Goal: Task Accomplishment & Management: Manage account settings

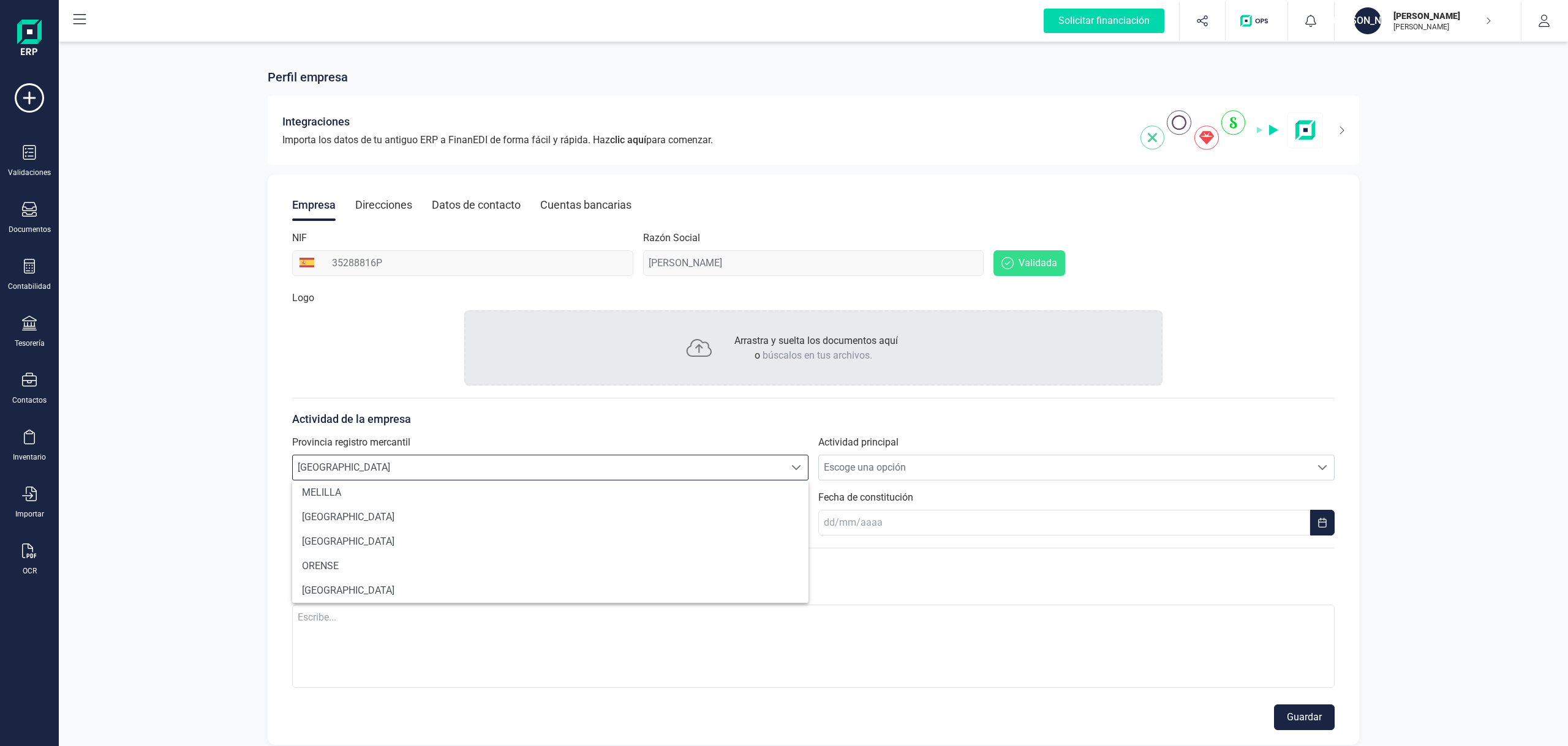
scroll to position [837, 0]
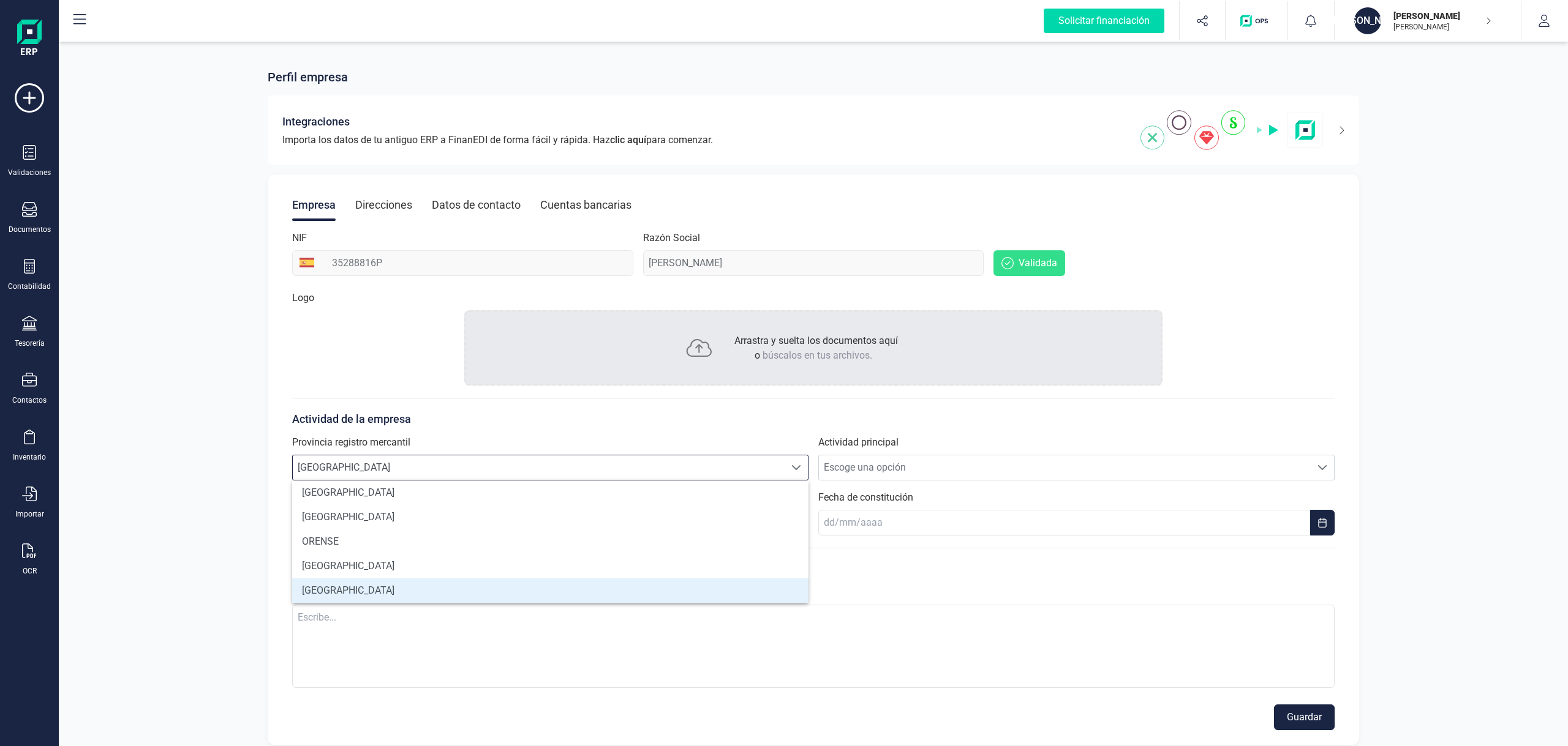
click at [373, 590] on li "[GEOGRAPHIC_DATA]" at bounding box center [550, 591] width 517 height 25
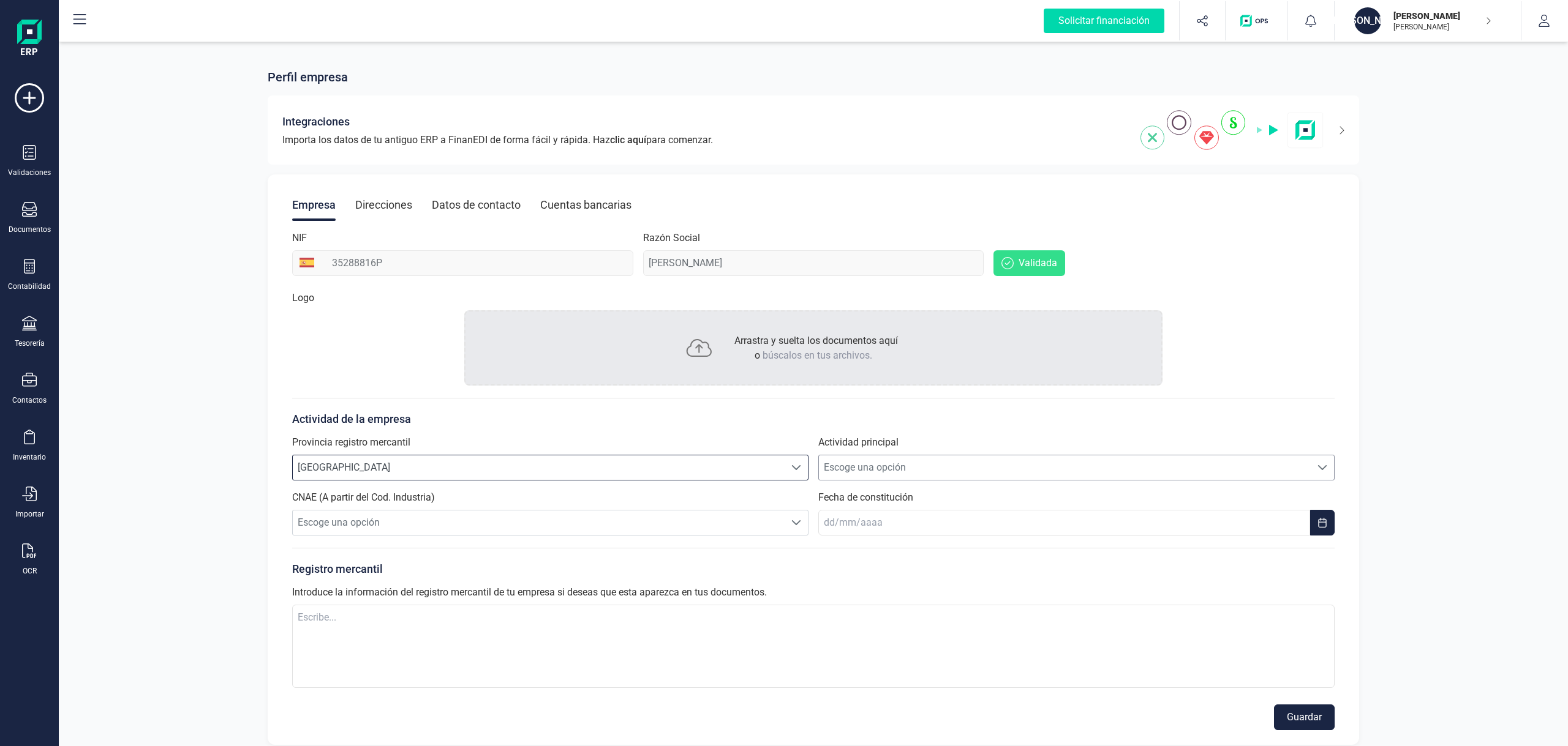
click at [859, 466] on span "Escoge una opción" at bounding box center [1064, 468] width 492 height 25
click at [1335, 601] on div "Empresa Direcciones Datos de contacto Cuentas bancarias NIF 35288816P Razón Soc…" at bounding box center [813, 460] width 1092 height 571
click at [1328, 466] on span at bounding box center [1322, 468] width 10 height 10
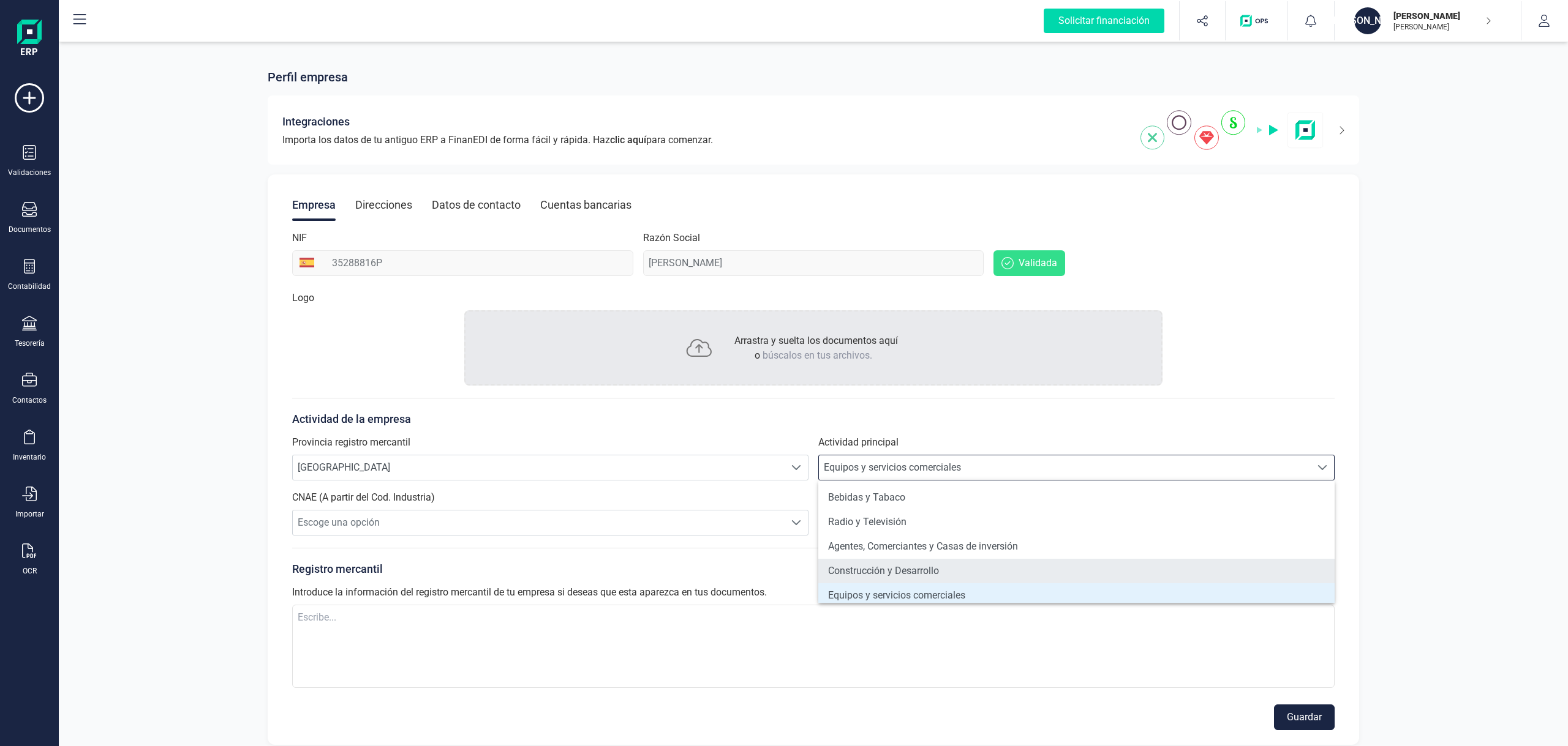
click at [896, 573] on li "Construcción y Desarrollo" at bounding box center [1076, 571] width 517 height 25
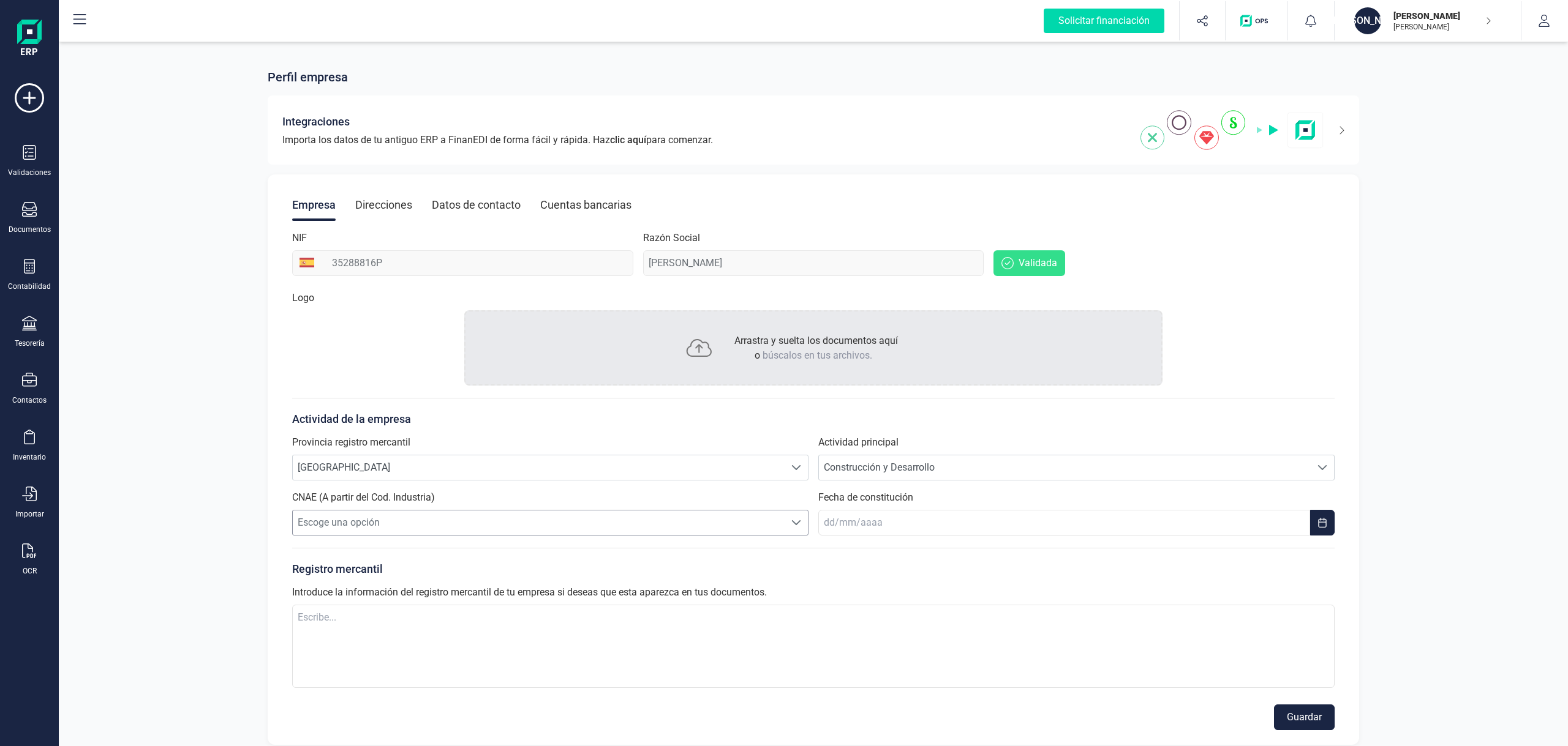
click at [421, 524] on span "Escoge una opción" at bounding box center [538, 523] width 492 height 25
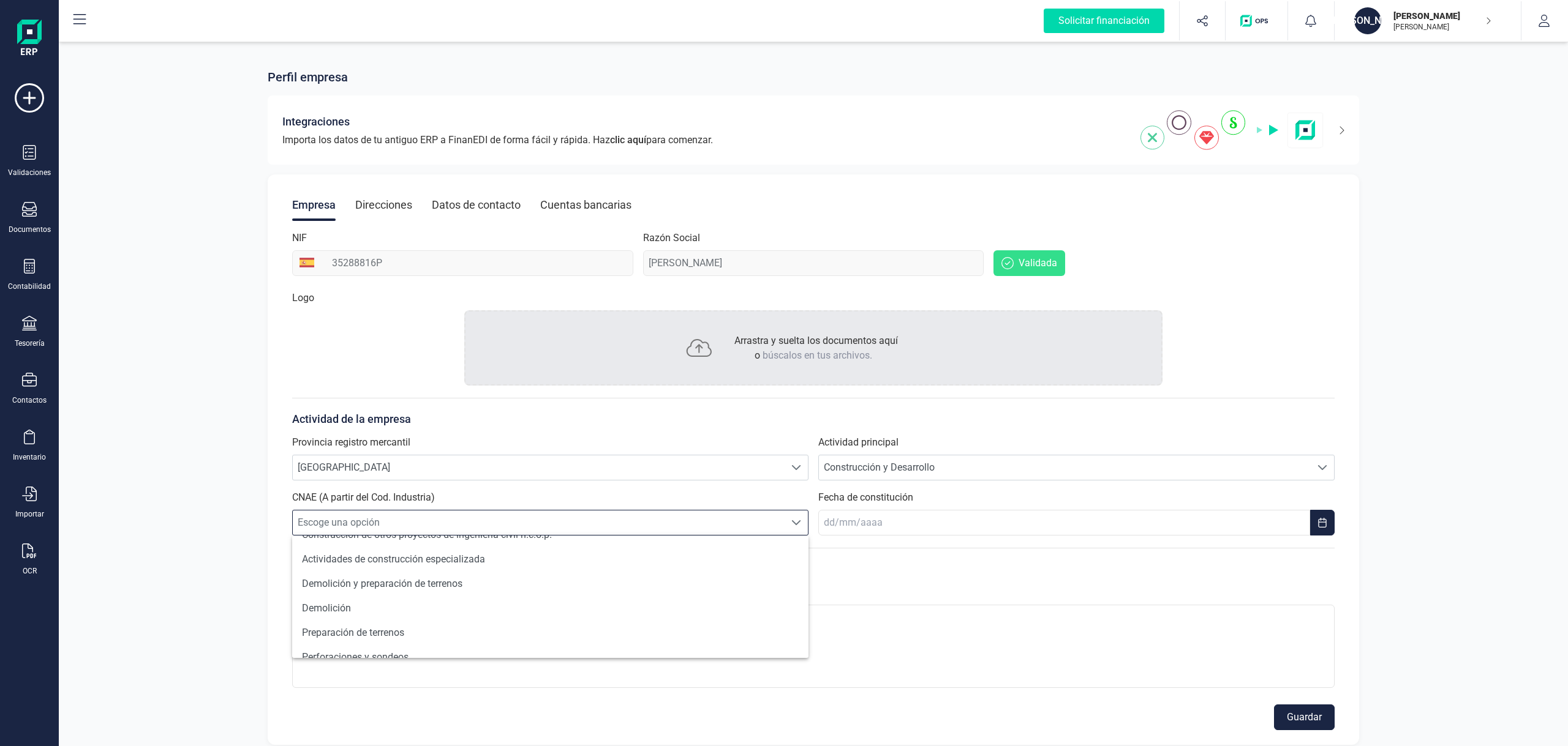
scroll to position [532, 0]
click at [908, 466] on span "Construcción y Desarrollo" at bounding box center [1064, 468] width 492 height 25
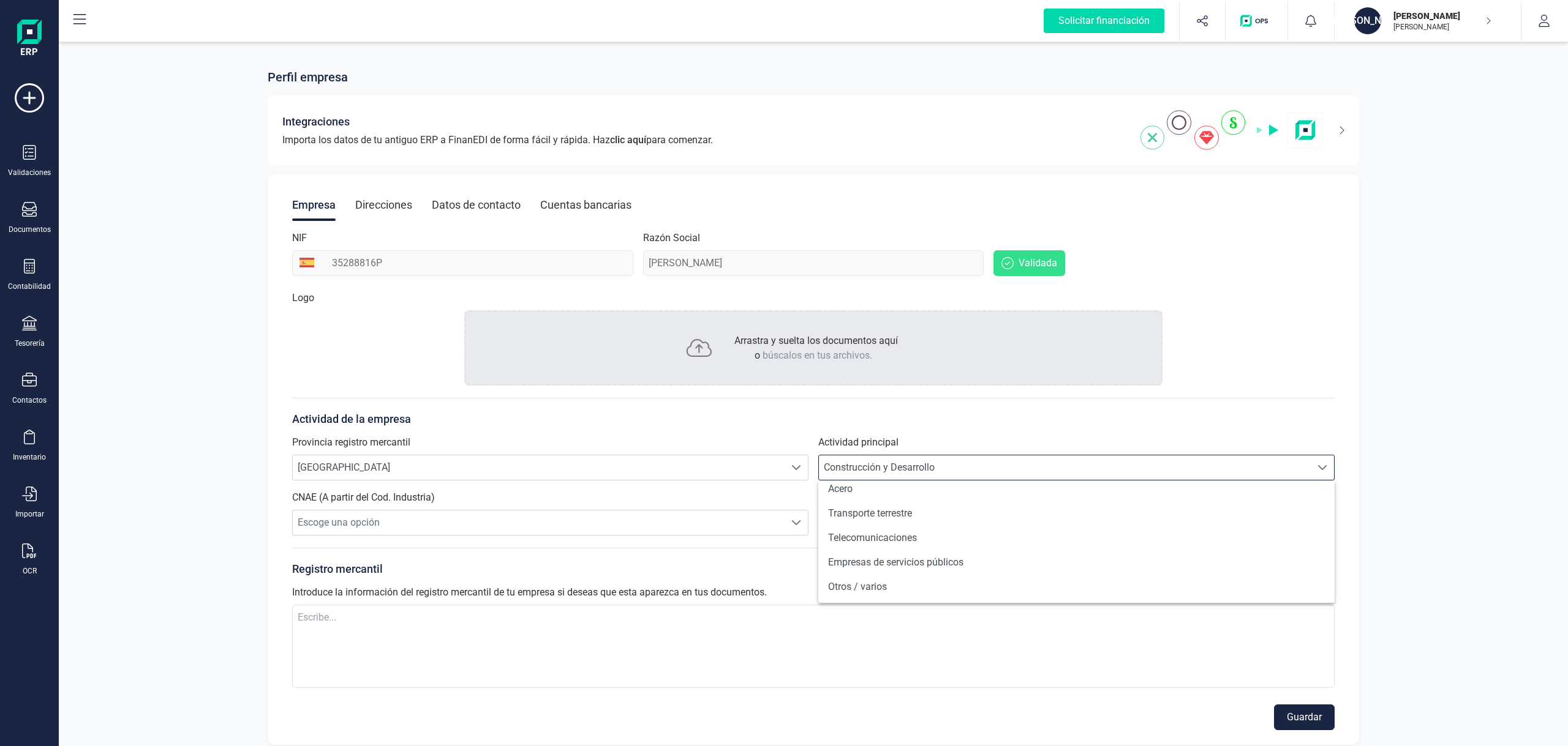
scroll to position [890, 0]
click at [1187, 567] on li "Otros / varios" at bounding box center [1076, 563] width 517 height 25
click at [438, 524] on span "Escoge una opción" at bounding box center [538, 523] width 492 height 25
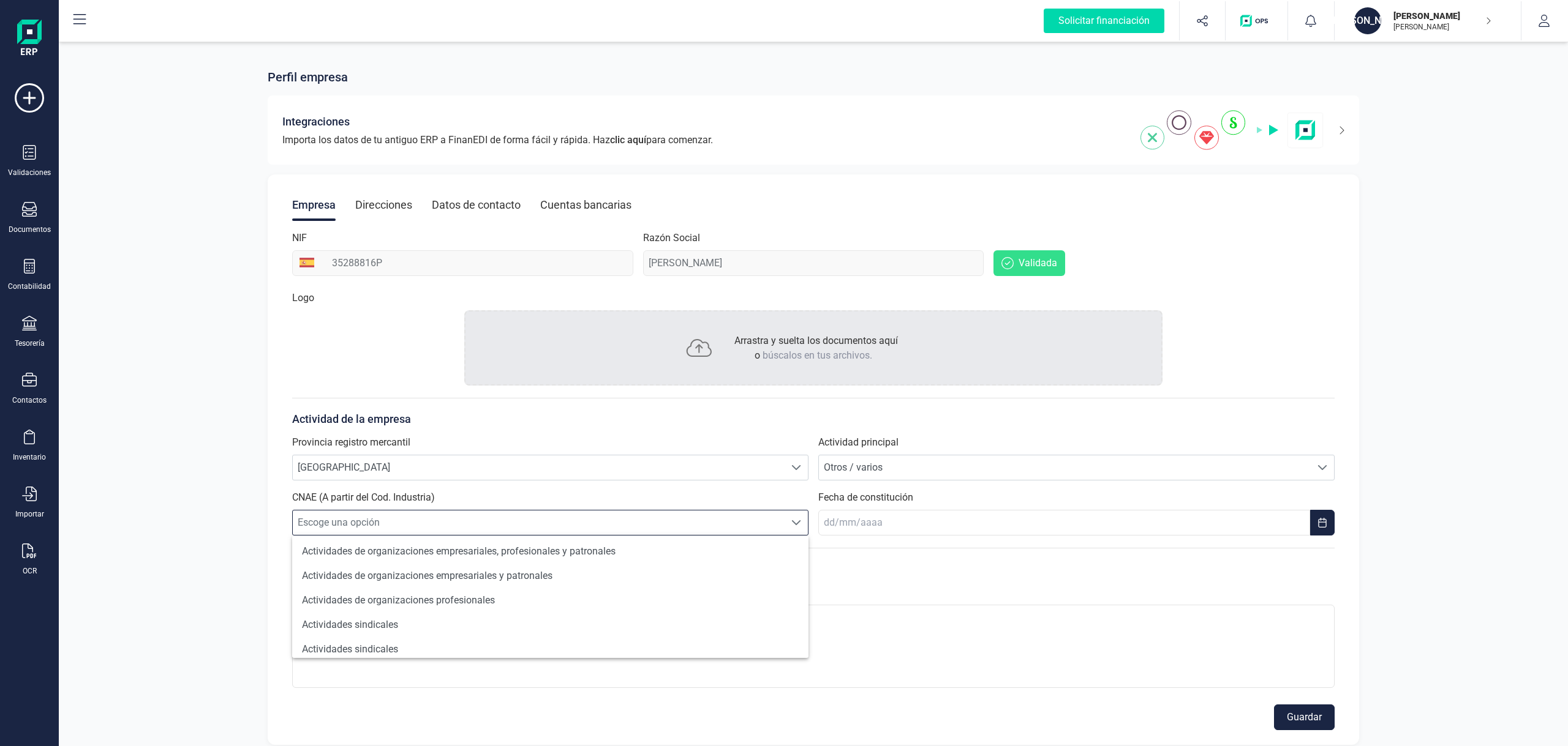
scroll to position [687, 0]
click at [459, 577] on li "Actividades de organizaciones empresariales, profesionales y patronales" at bounding box center [550, 576] width 517 height 25
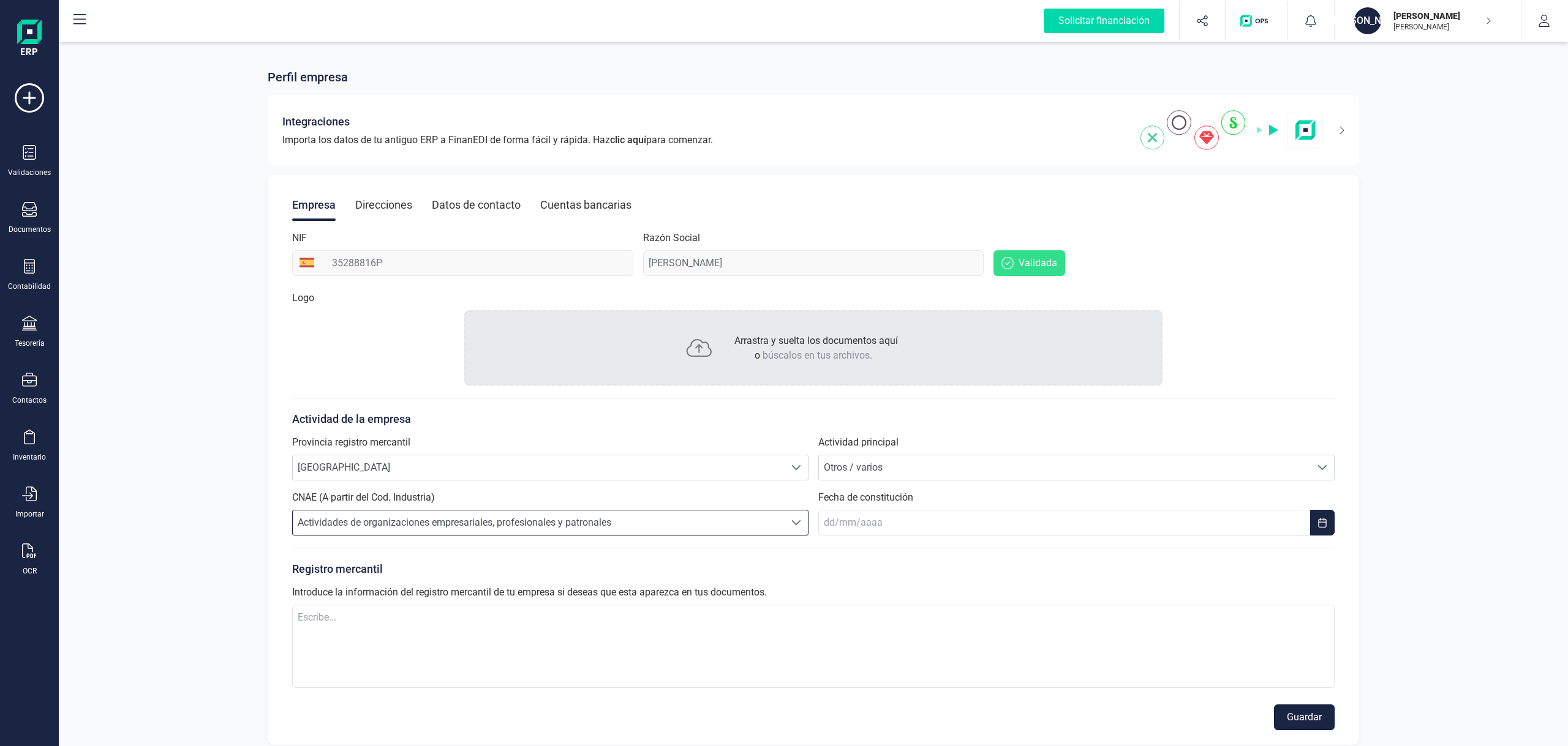
click at [1301, 717] on button "Guardar" at bounding box center [1304, 717] width 61 height 26
click at [1263, 289] on div "Empresa Direcciones Datos de contacto Cuentas bancarias NIF 35288816P Razón Soc…" at bounding box center [813, 460] width 1092 height 571
click at [25, 209] on icon at bounding box center [29, 209] width 15 height 15
click at [105, 93] on span "Presupuestos" at bounding box center [139, 95] width 86 height 15
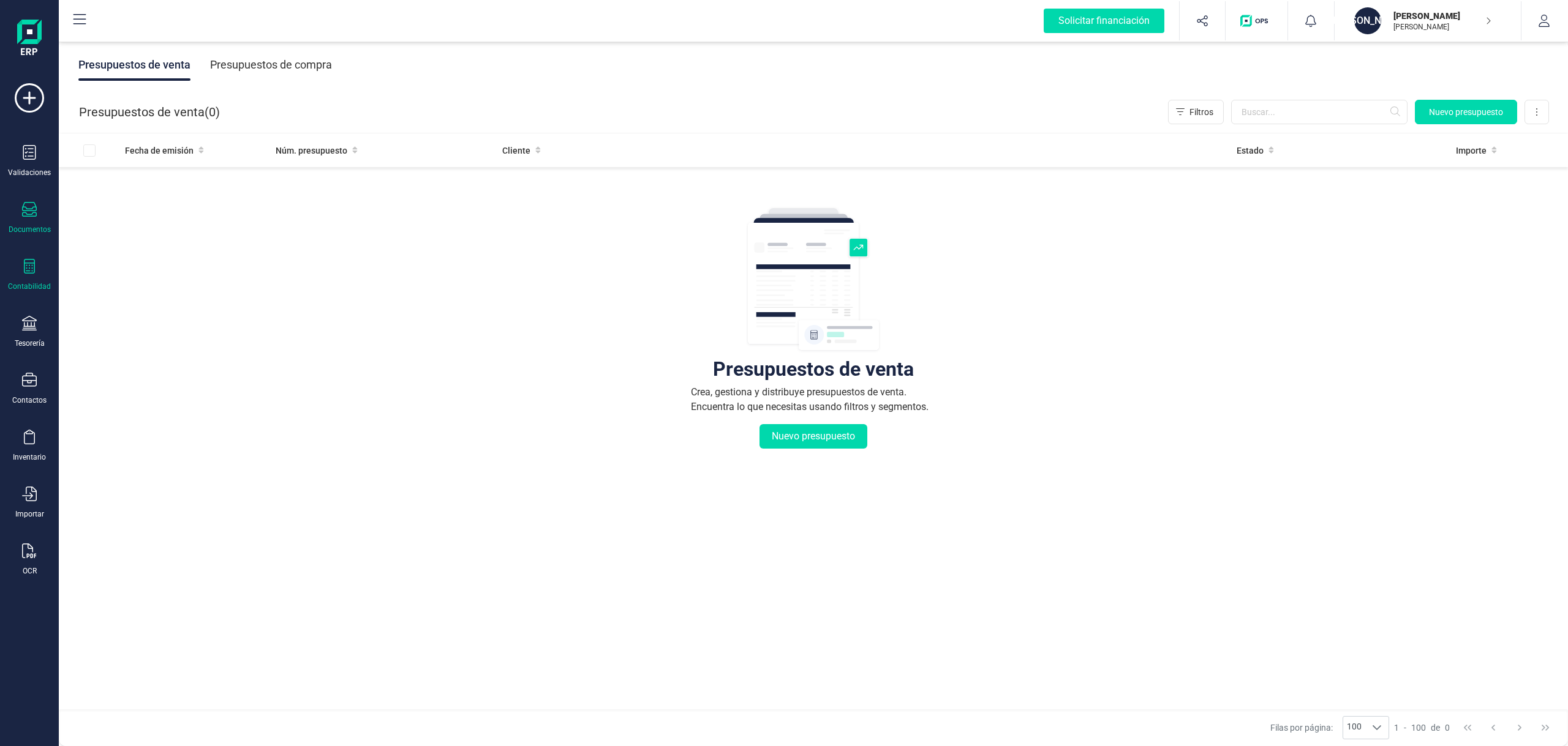
click at [33, 269] on icon at bounding box center [29, 267] width 11 height 15
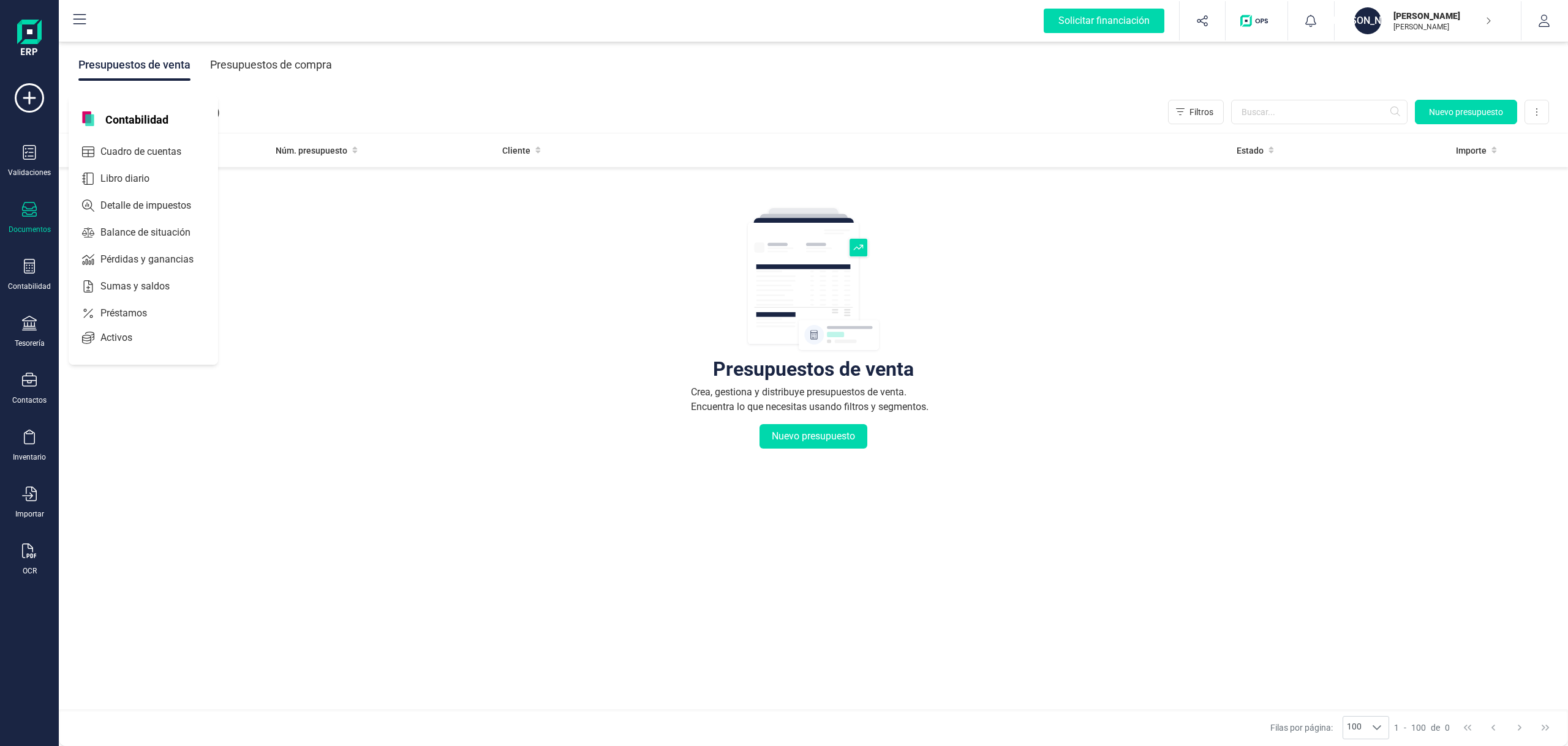
click at [127, 119] on span "Contabilidad" at bounding box center [137, 119] width 78 height 15
click at [27, 276] on div at bounding box center [29, 268] width 15 height 18
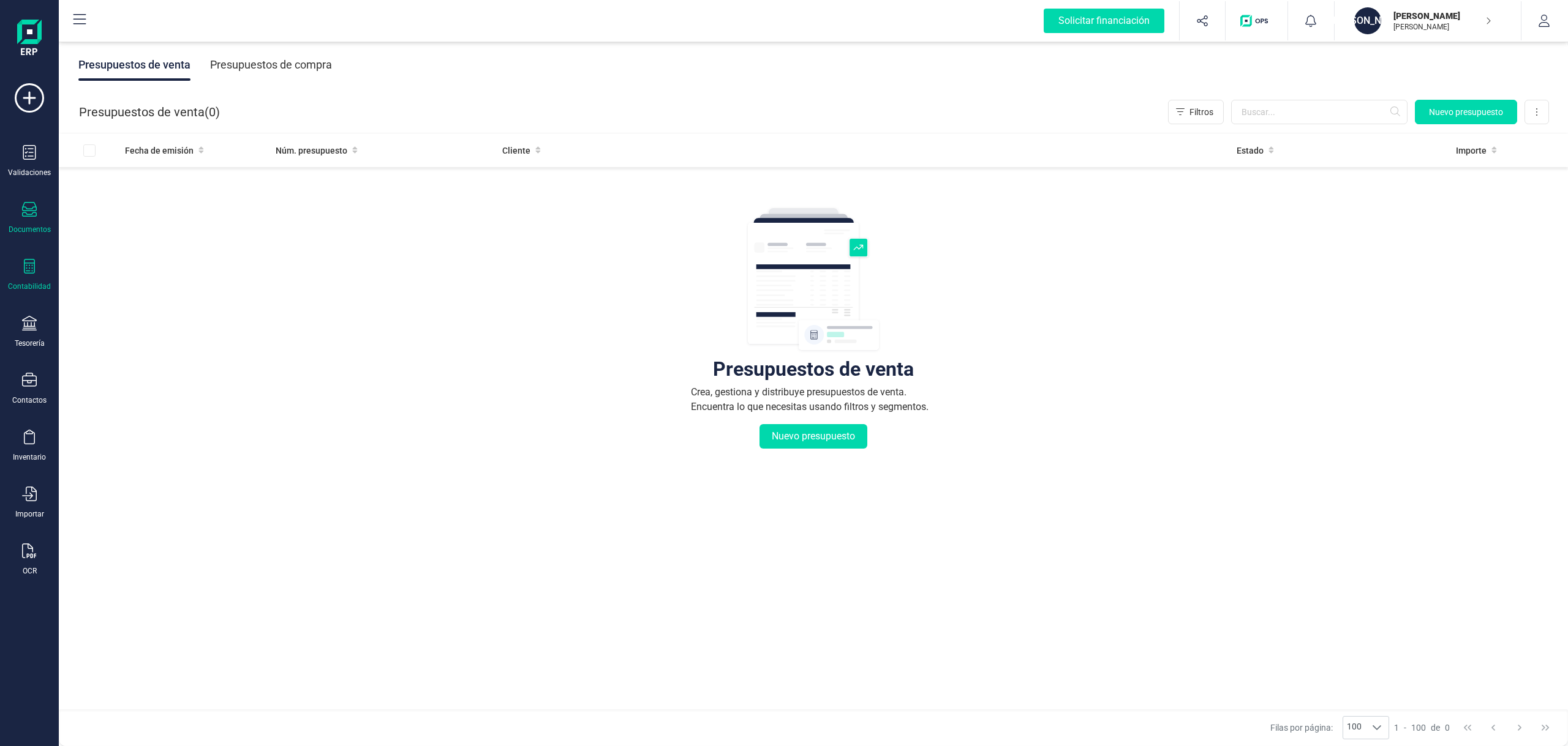
click at [27, 276] on div at bounding box center [29, 268] width 15 height 18
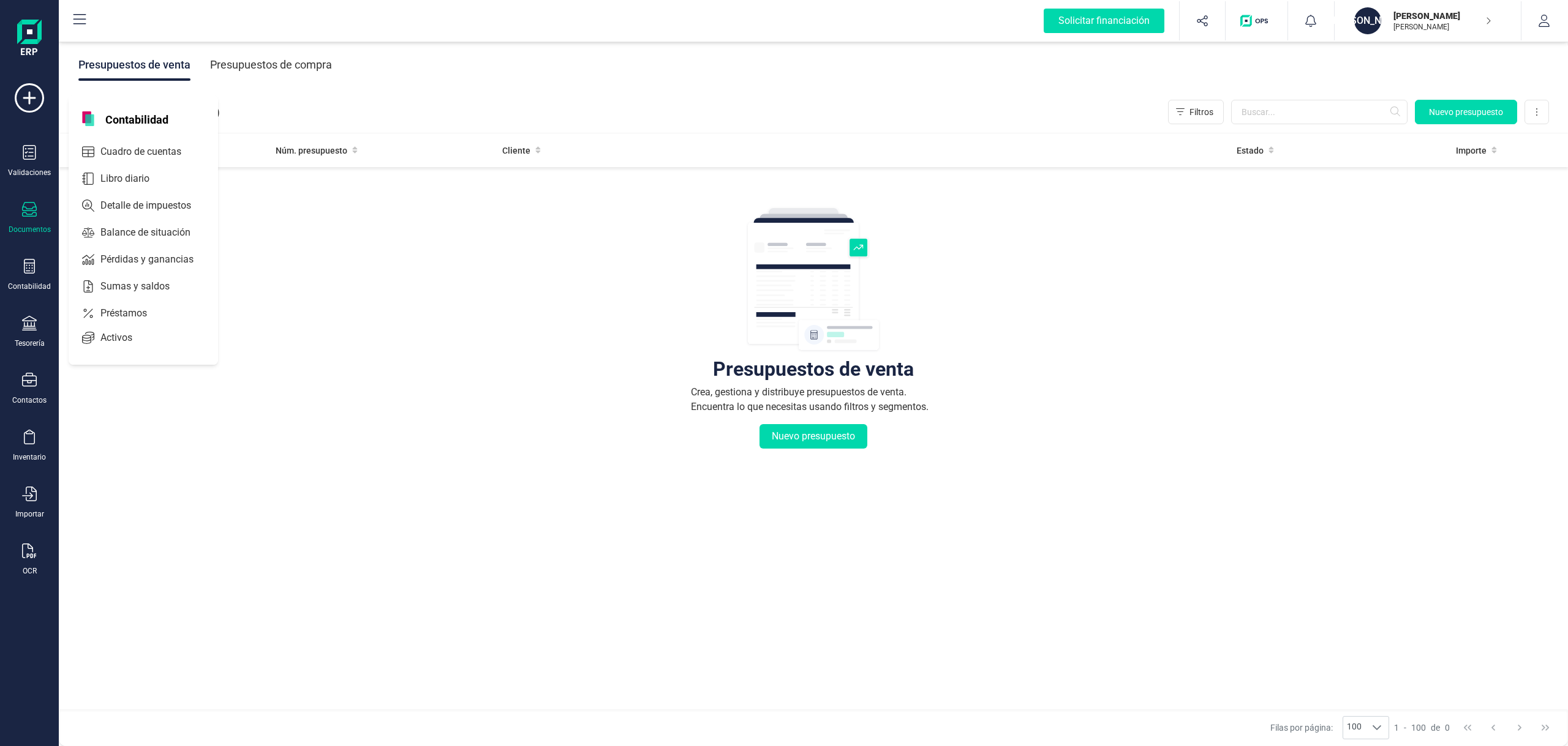
click at [33, 213] on icon at bounding box center [29, 209] width 15 height 15
click at [126, 120] on span "Pedidos" at bounding box center [126, 122] width 62 height 15
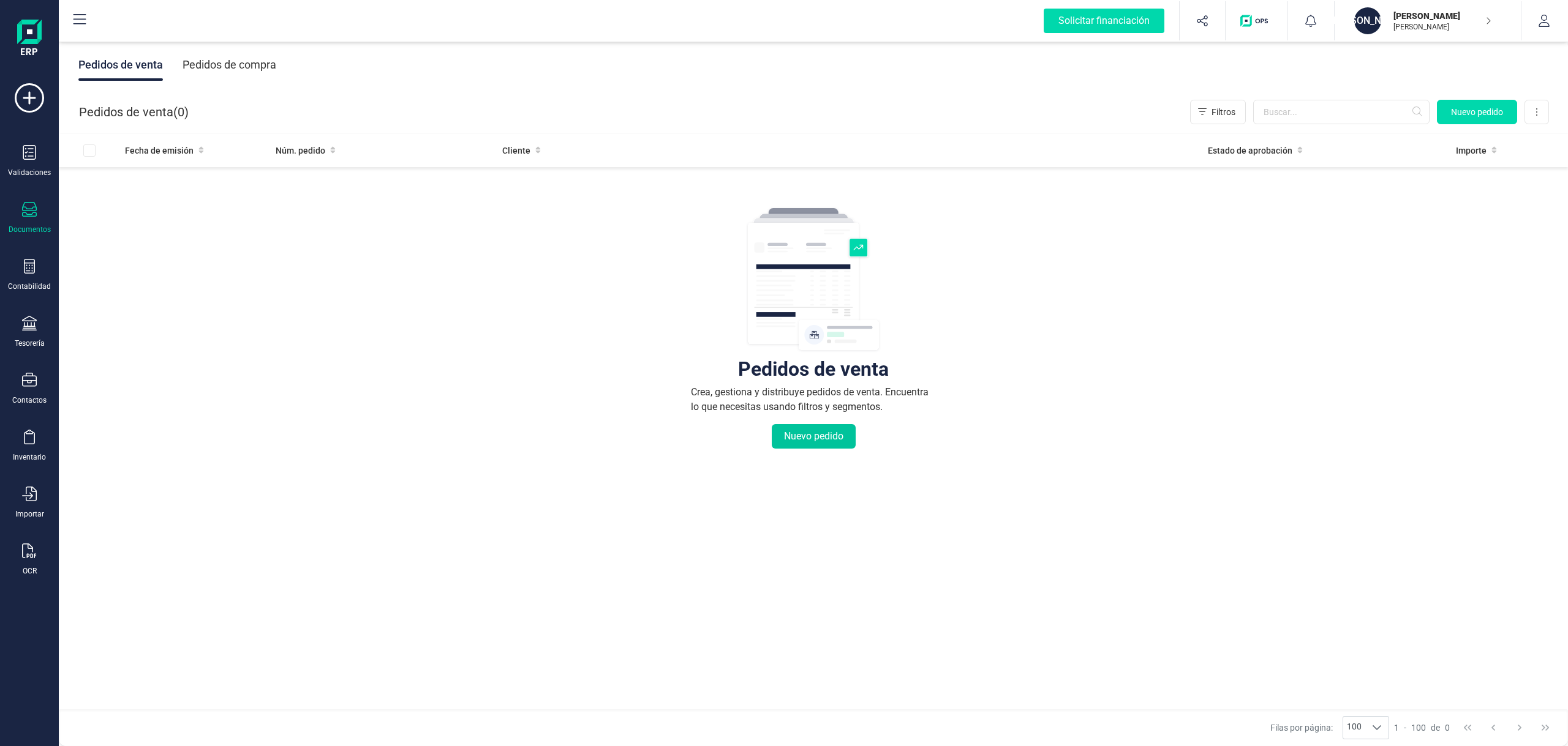
click at [815, 435] on button "Nuevo pedido" at bounding box center [813, 436] width 84 height 25
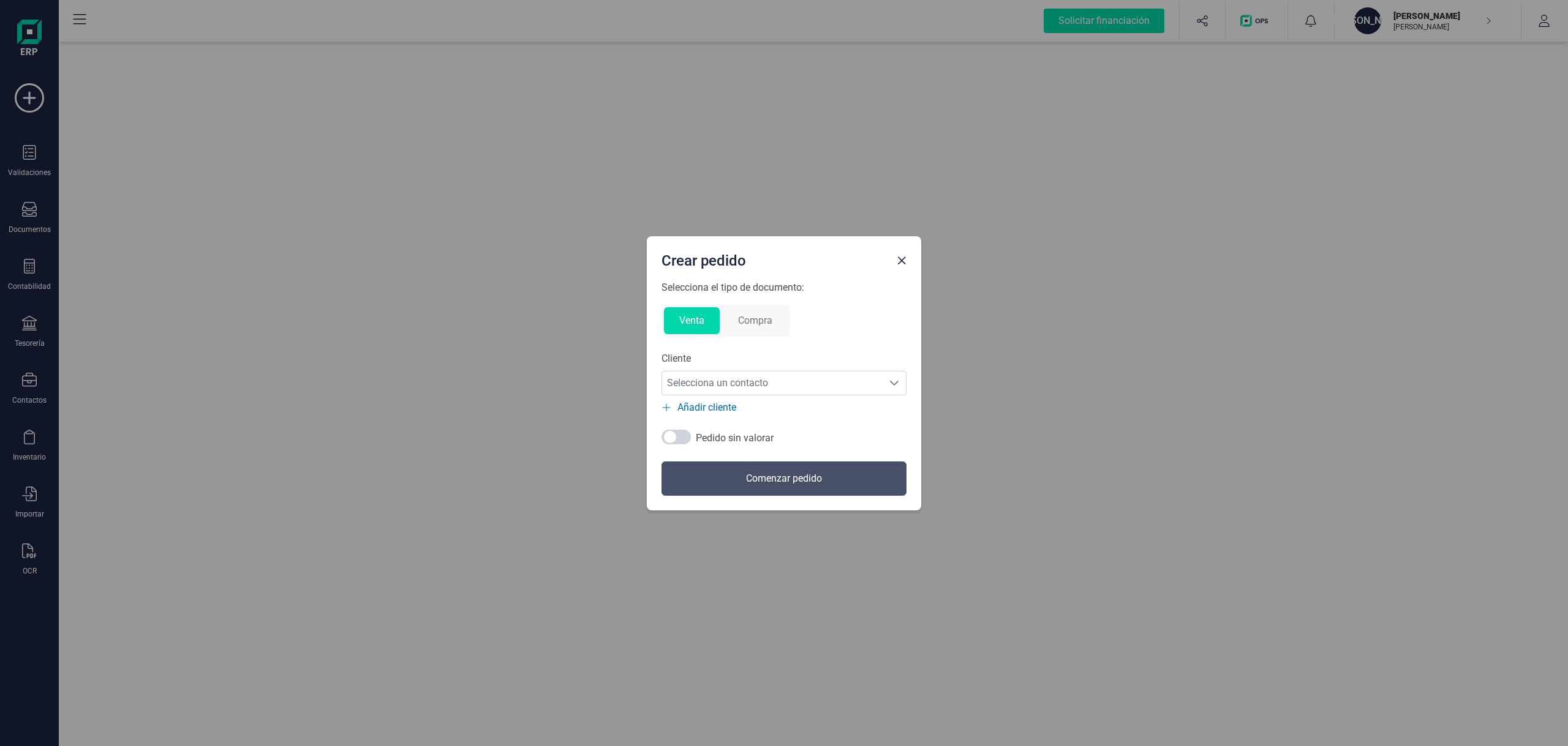
click at [693, 320] on button "Venta" at bounding box center [692, 321] width 56 height 27
click at [902, 262] on span "Close" at bounding box center [901, 260] width 10 height 10
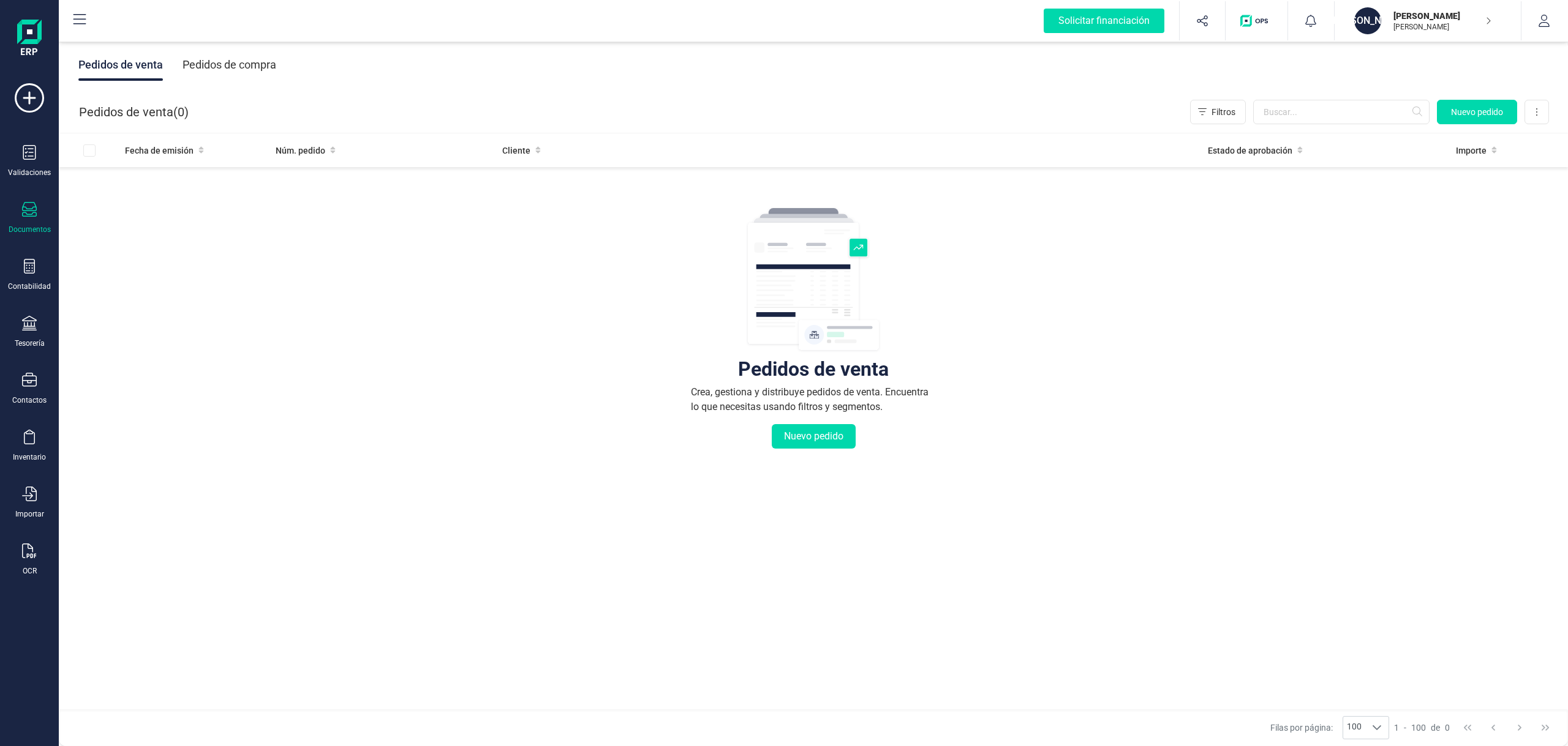
click at [1468, 23] on p "[PERSON_NAME]" at bounding box center [1442, 27] width 98 height 10
click at [1364, 90] on div "Seleccione la empresa a usar" at bounding box center [1402, 89] width 214 height 15
click at [1537, 20] on button "button" at bounding box center [1544, 20] width 46 height 39
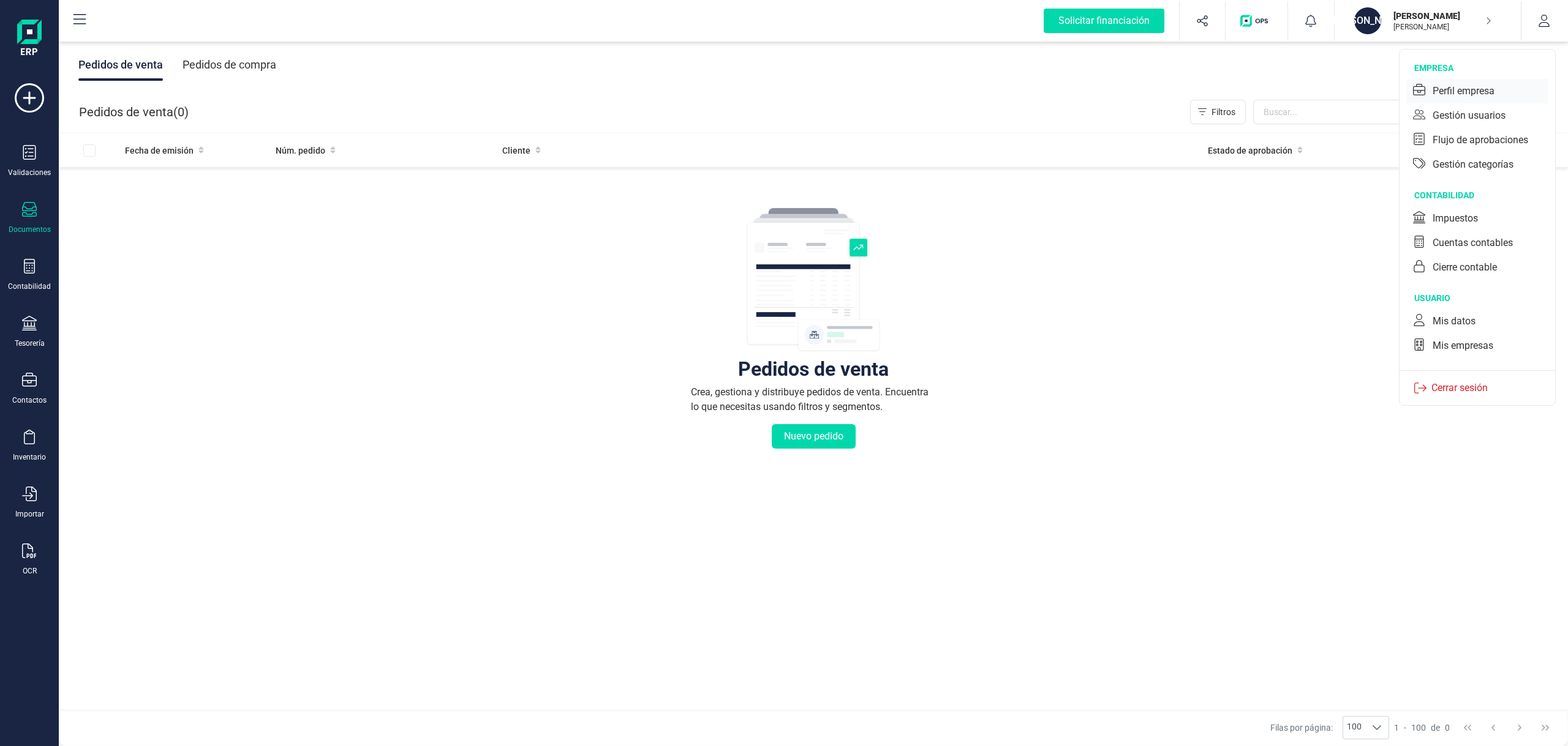
click at [1478, 93] on div "Perfil empresa" at bounding box center [1464, 91] width 62 height 15
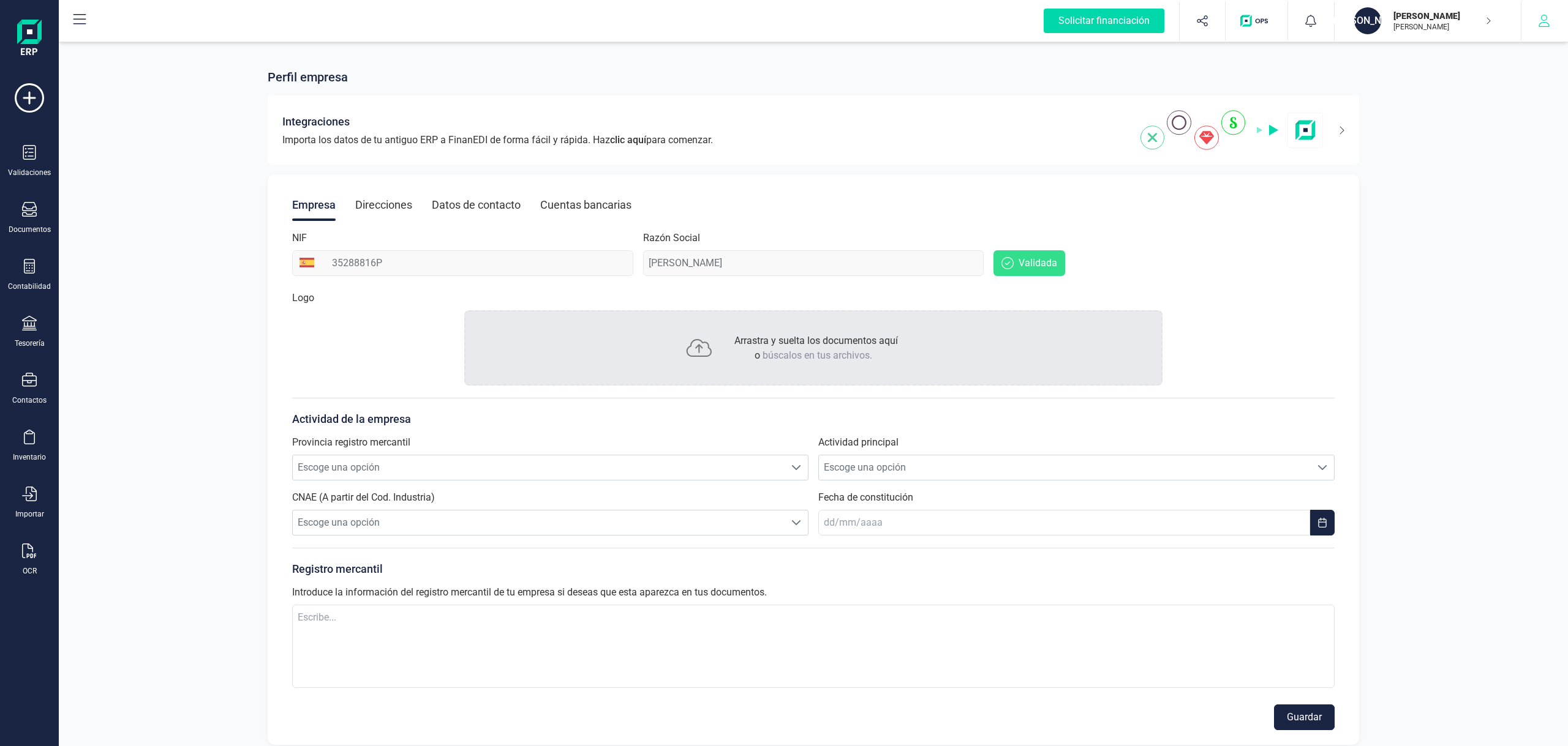
click at [1543, 27] on icon "button" at bounding box center [1544, 21] width 11 height 12
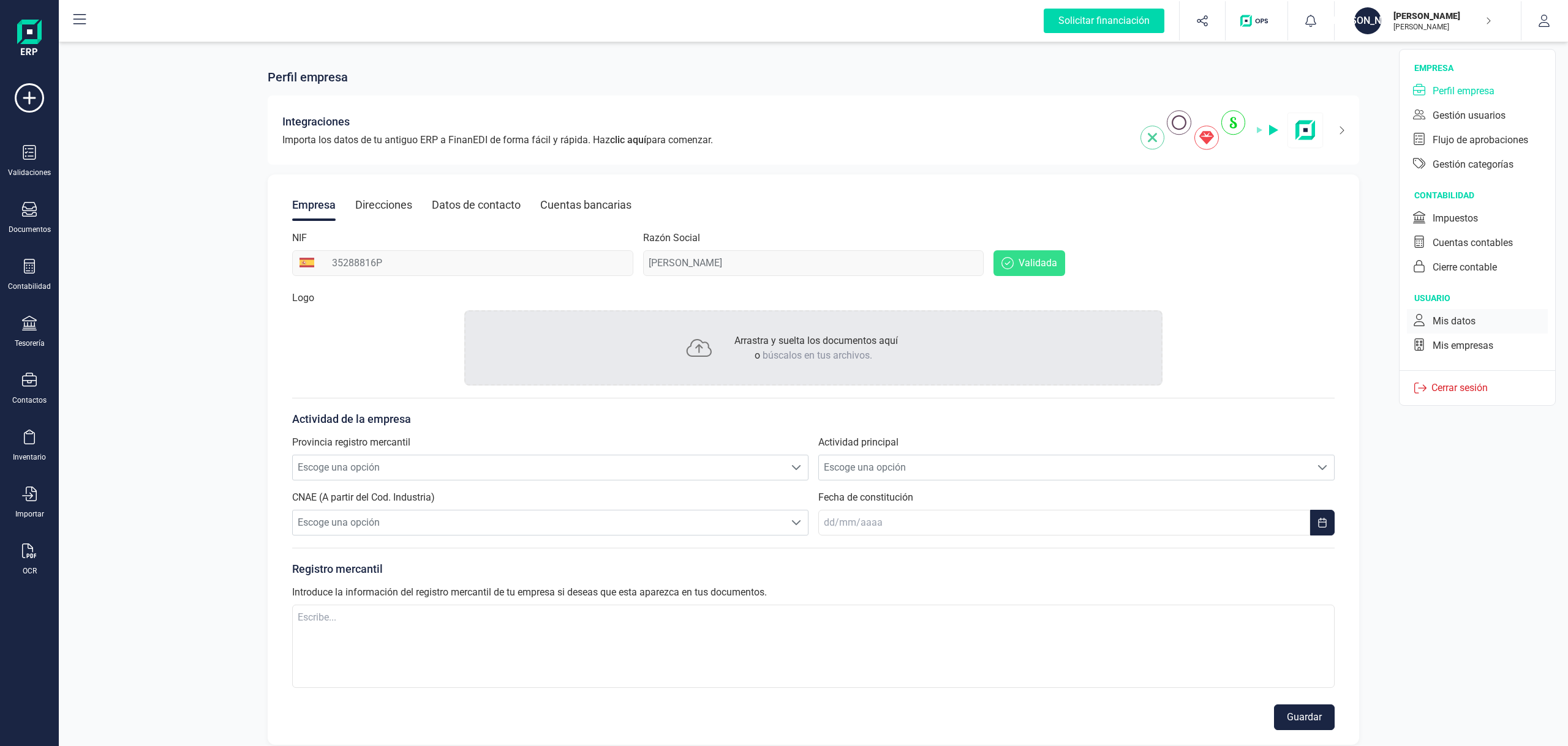
click at [1442, 321] on div "Mis datos" at bounding box center [1454, 322] width 43 height 15
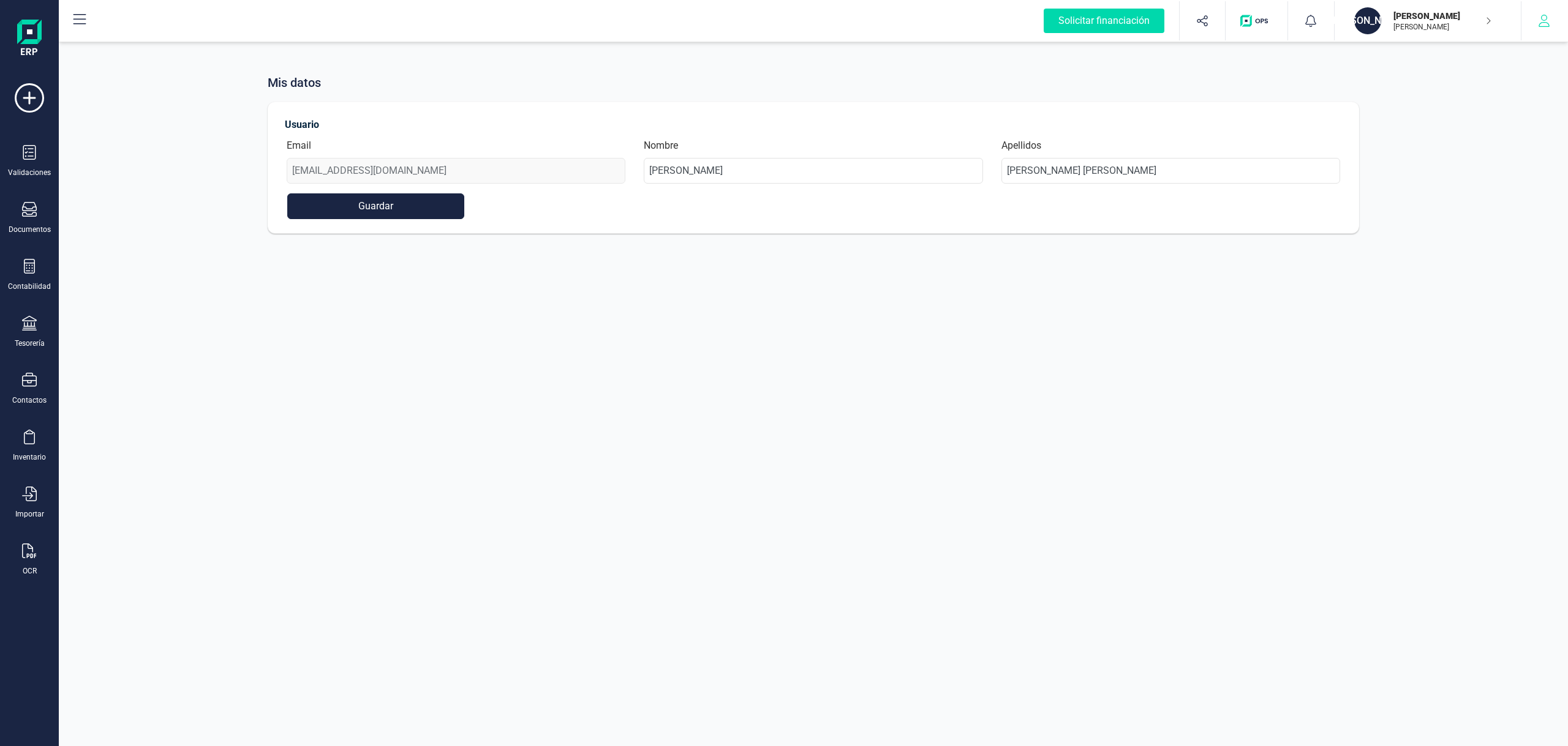
click at [1545, 20] on icon "button" at bounding box center [1544, 21] width 11 height 12
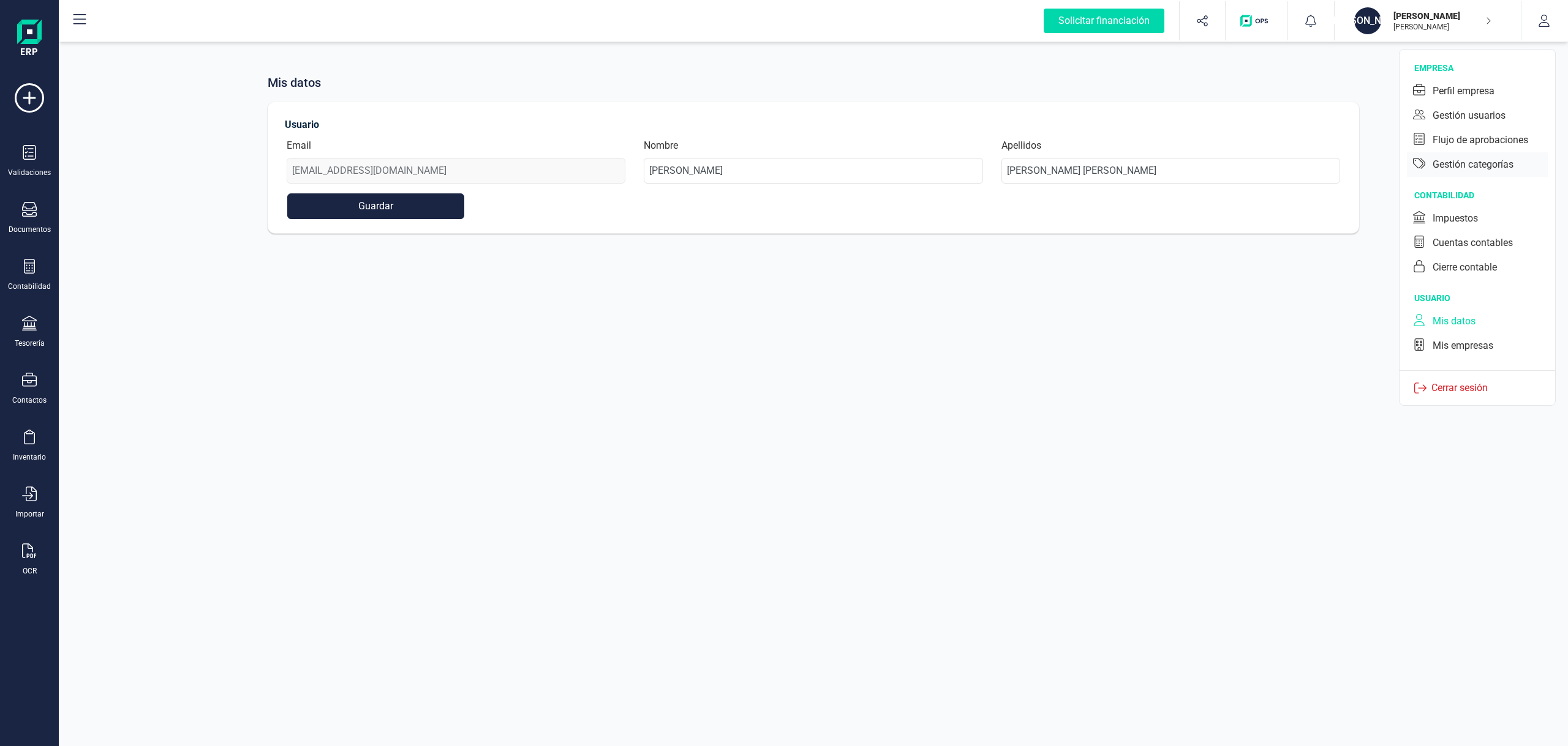
click at [1443, 162] on div "Gestión categorías" at bounding box center [1473, 165] width 81 height 15
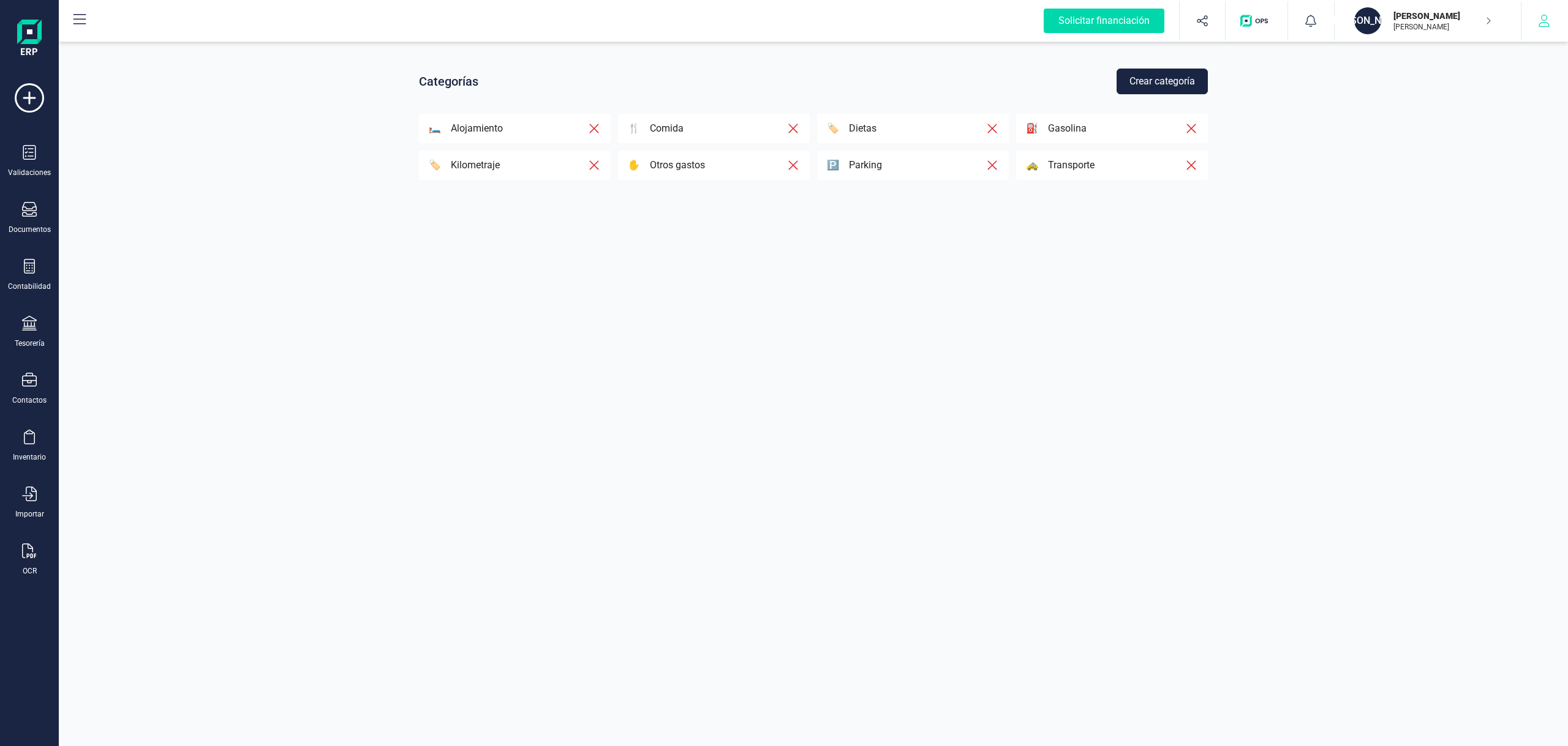
click at [1547, 18] on icon "button" at bounding box center [1544, 21] width 11 height 12
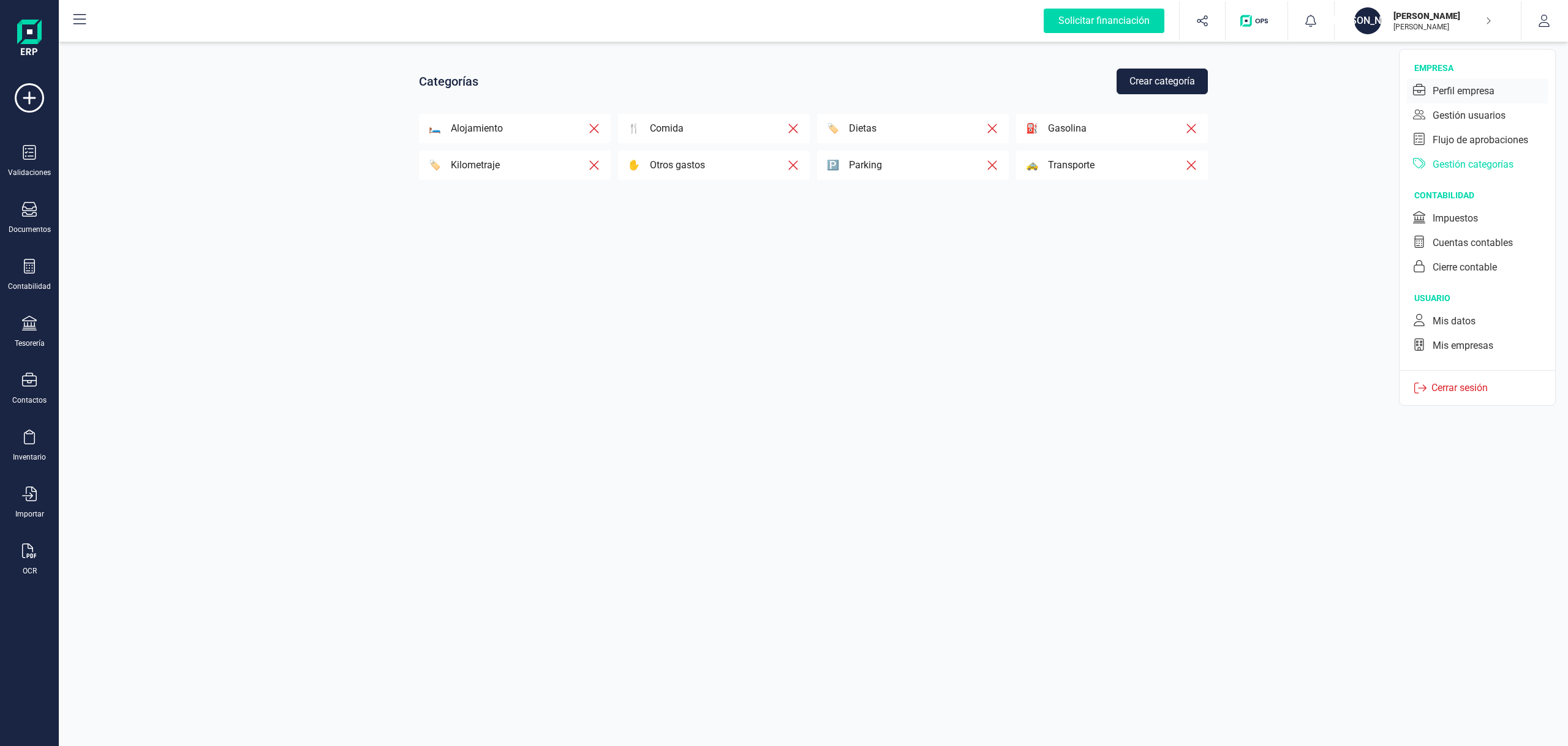
click at [1489, 91] on div "Perfil empresa" at bounding box center [1464, 91] width 62 height 15
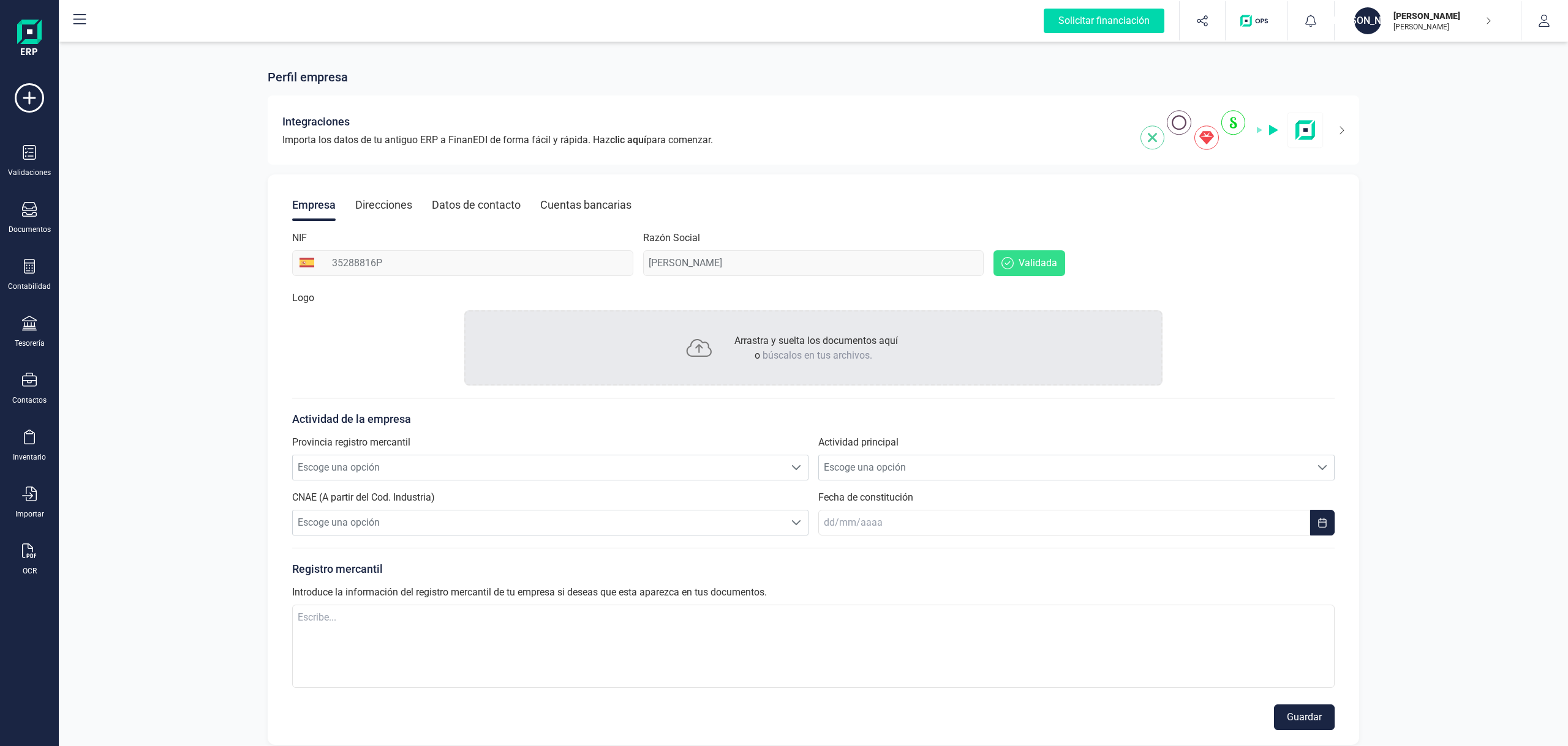
scroll to position [14, 0]
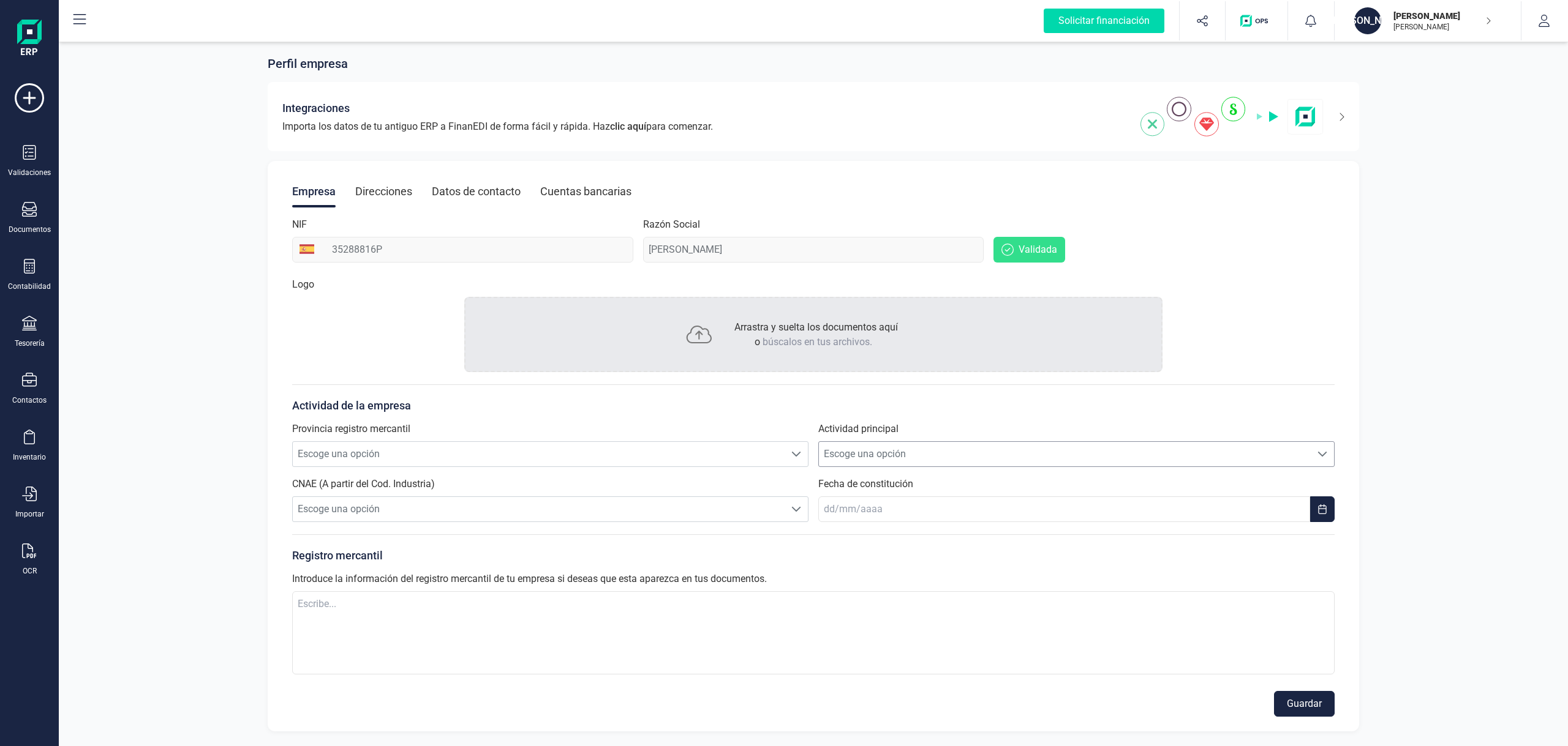
click at [942, 456] on span "Escoge una opción" at bounding box center [1064, 454] width 492 height 25
click at [1541, 21] on icon "button" at bounding box center [1544, 21] width 12 height 12
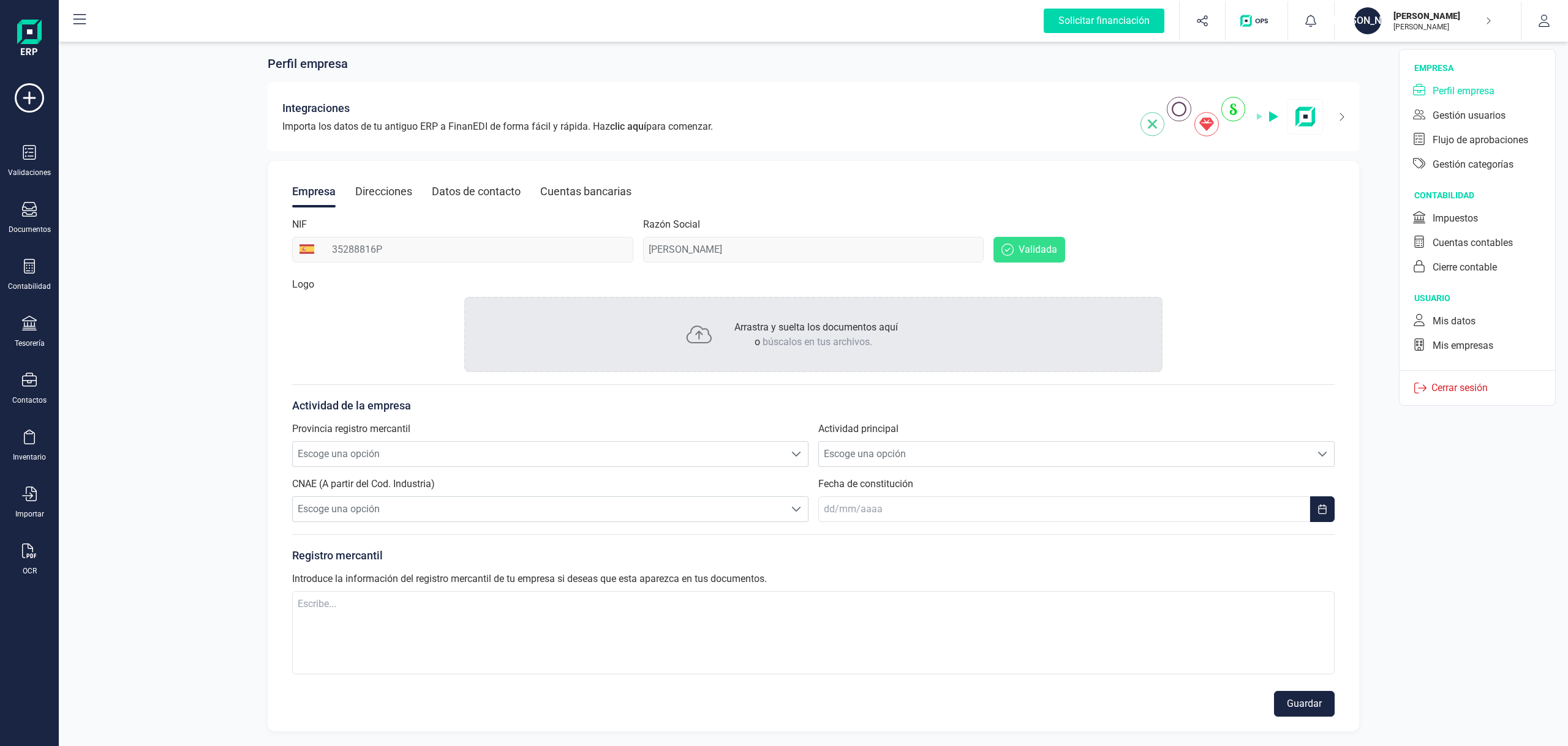
click at [1438, 88] on div "Perfil empresa" at bounding box center [1464, 91] width 62 height 15
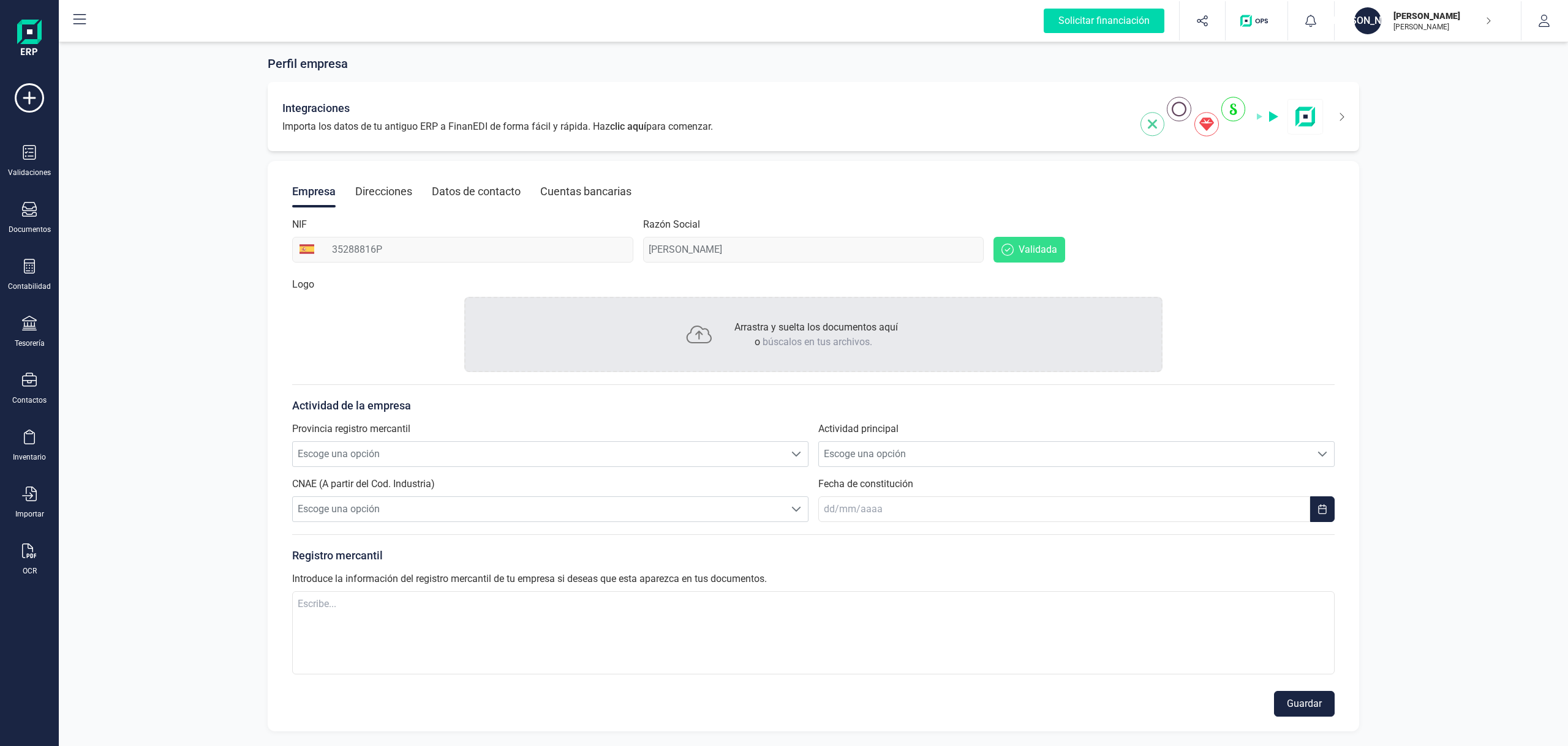
click at [1343, 119] on icon at bounding box center [1334, 117] width 21 height 20
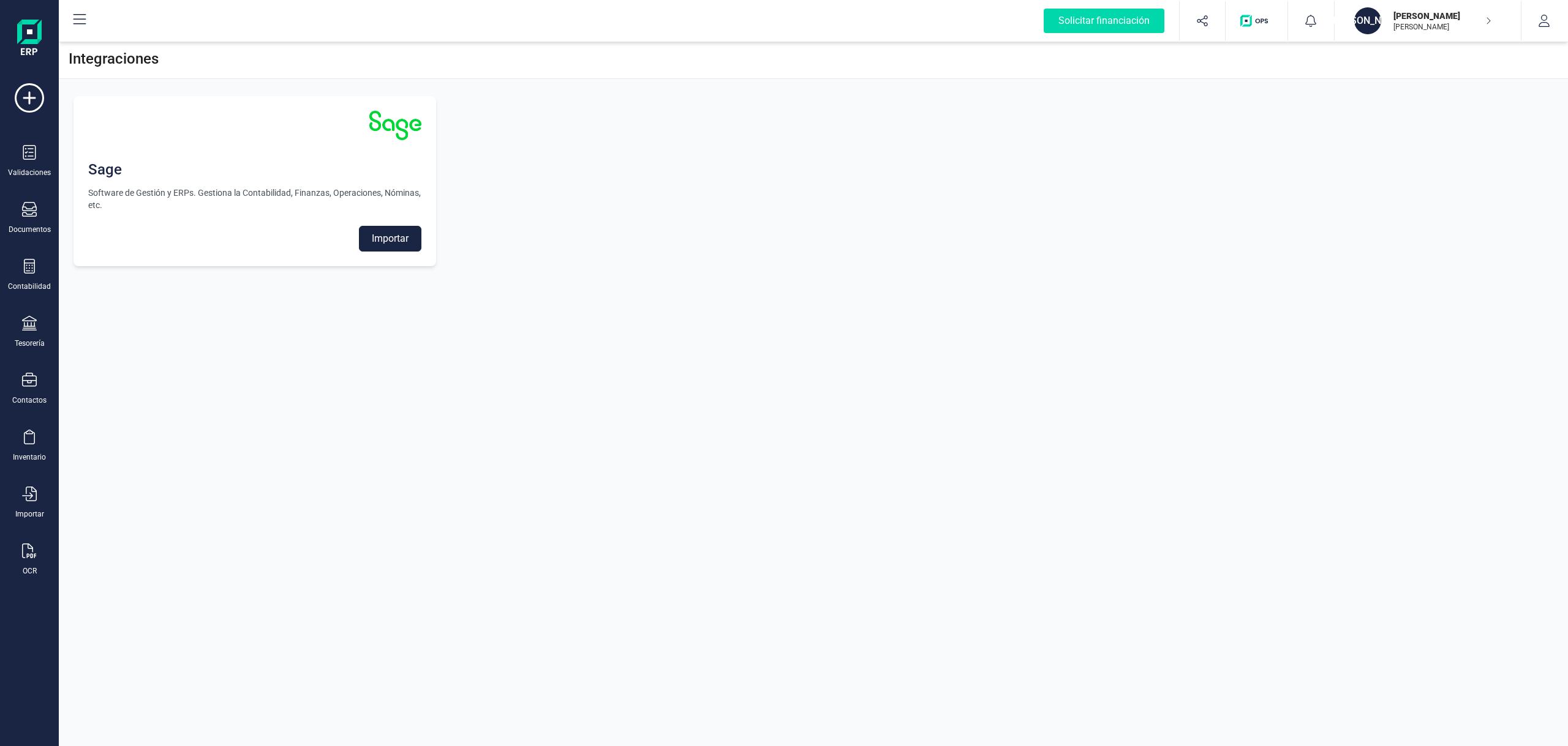
click at [1246, 21] on img "button" at bounding box center [1257, 21] width 33 height 12
